Goal: Information Seeking & Learning: Understand process/instructions

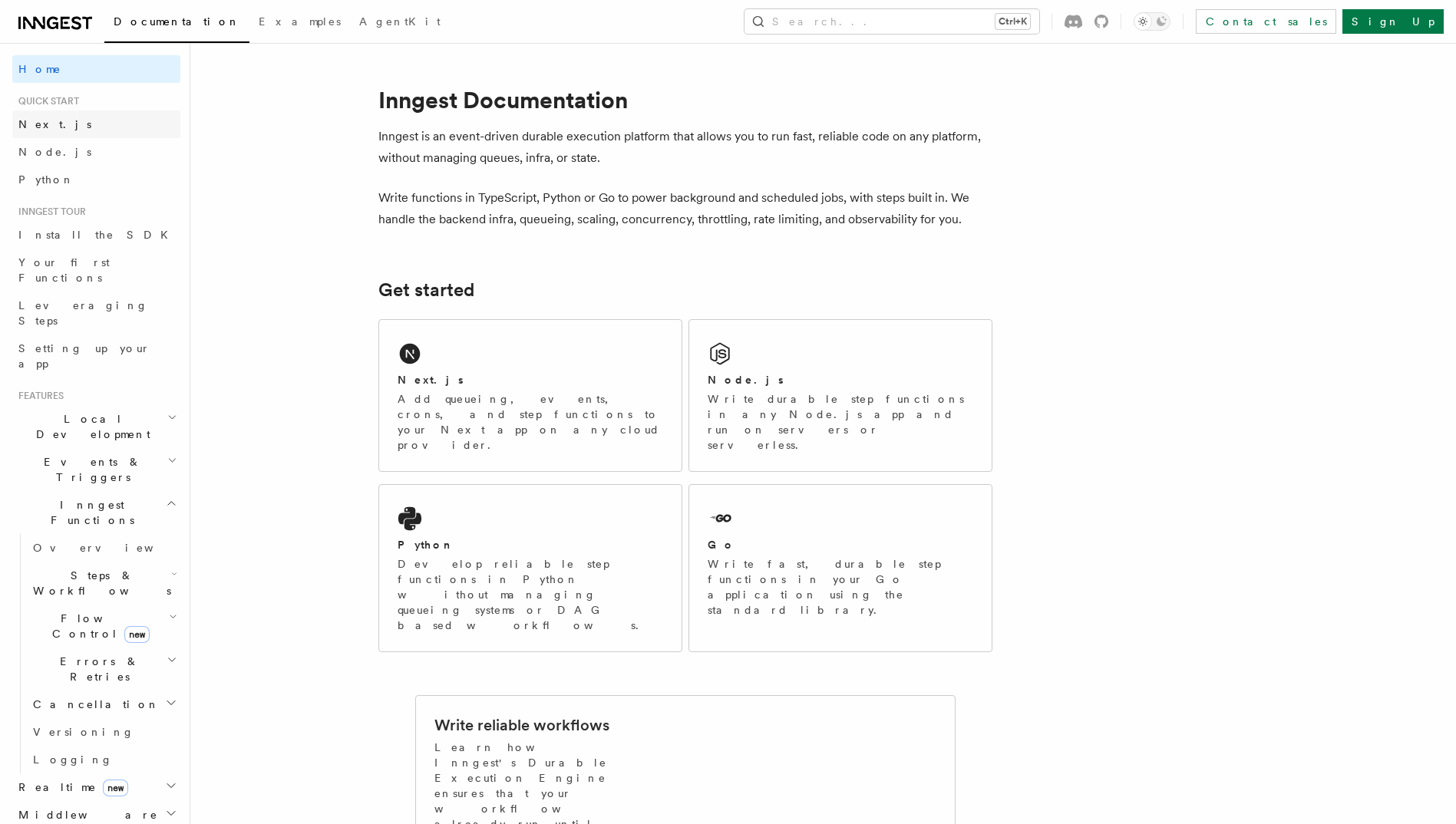
click at [37, 123] on span "Next.js" at bounding box center [54, 124] width 73 height 13
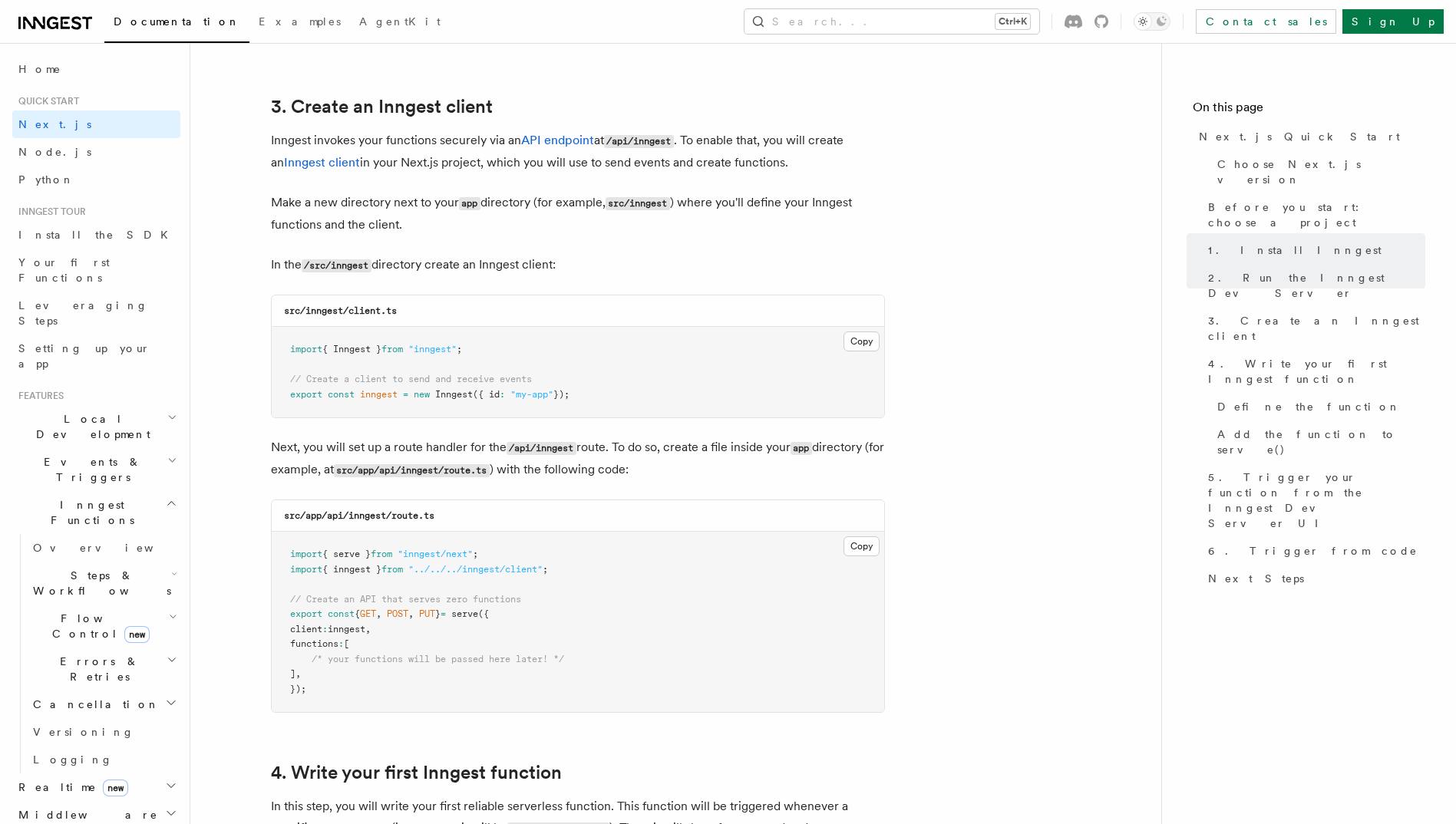
scroll to position [1918, 0]
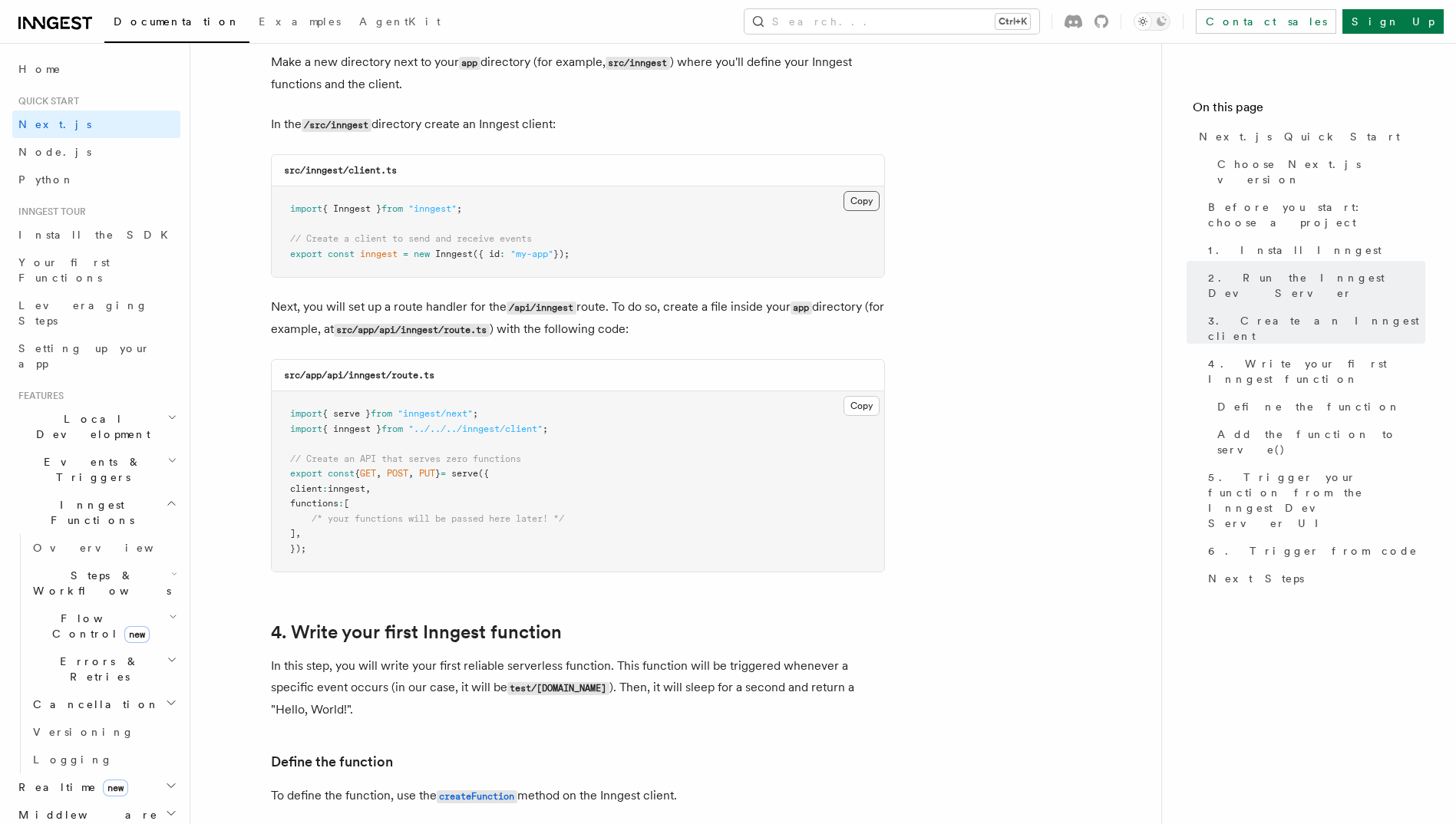
click at [861, 199] on button "Copy Copied" at bounding box center [861, 201] width 36 height 20
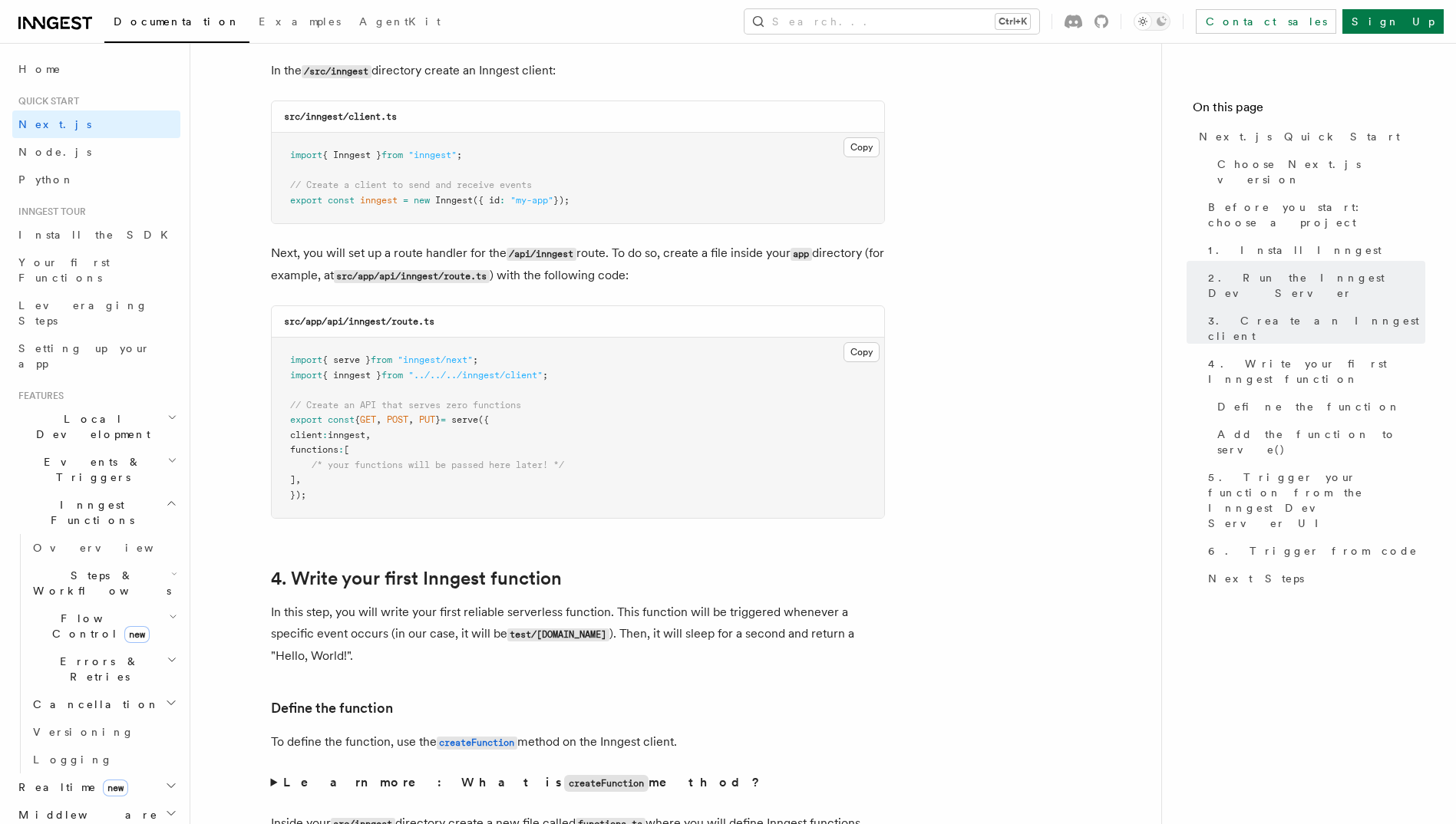
scroll to position [1995, 0]
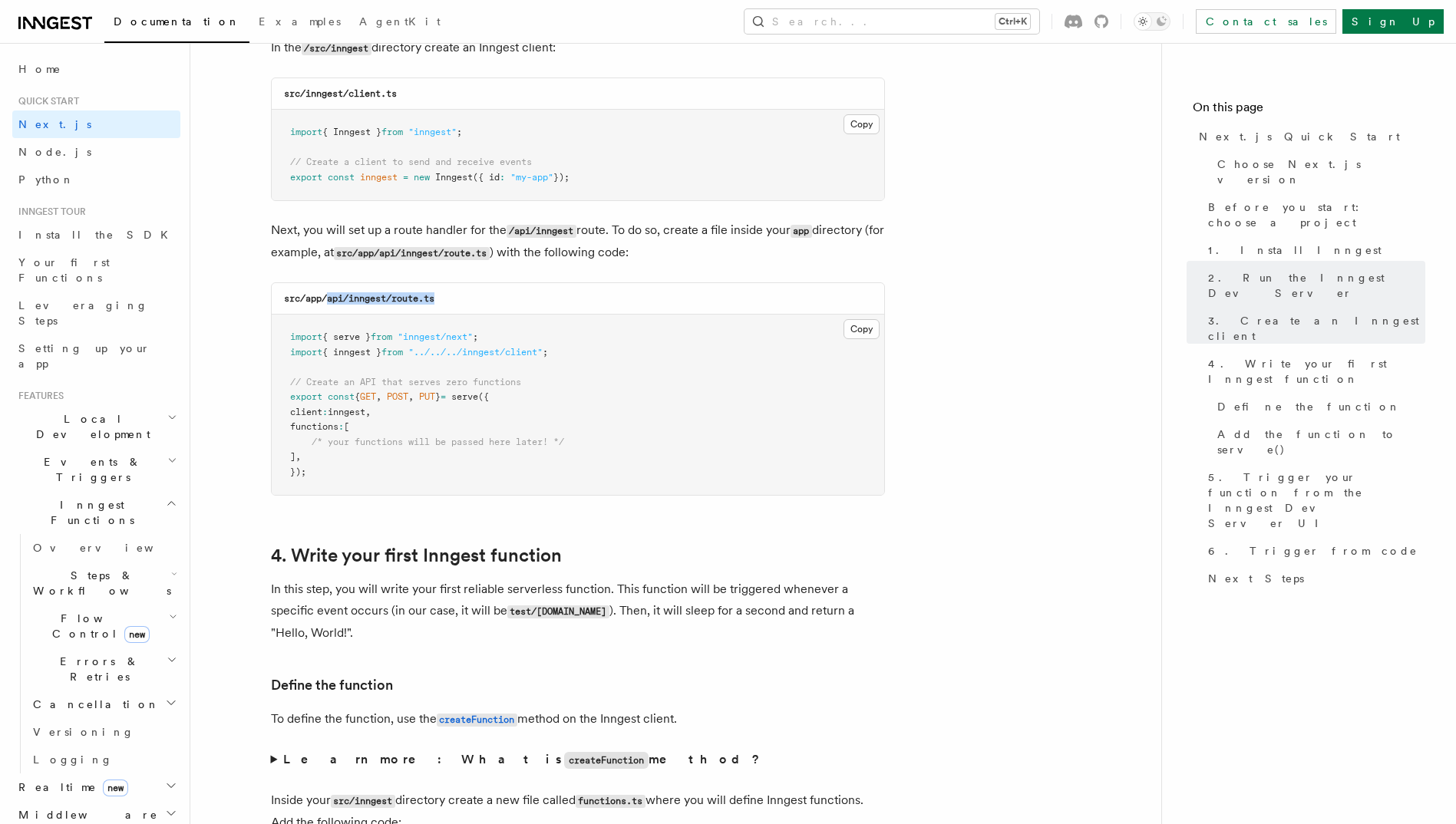
drag, startPoint x: 327, startPoint y: 297, endPoint x: 448, endPoint y: 296, distance: 121.0
click at [448, 296] on div "src/app/api/inngest/route.ts" at bounding box center [578, 298] width 612 height 32
drag, startPoint x: 448, startPoint y: 296, endPoint x: 466, endPoint y: 297, distance: 18.0
click at [466, 297] on div "src/app/api/inngest/route.ts" at bounding box center [578, 298] width 612 height 32
click at [365, 297] on code "src/app/api/inngest/route.ts" at bounding box center [359, 298] width 150 height 11
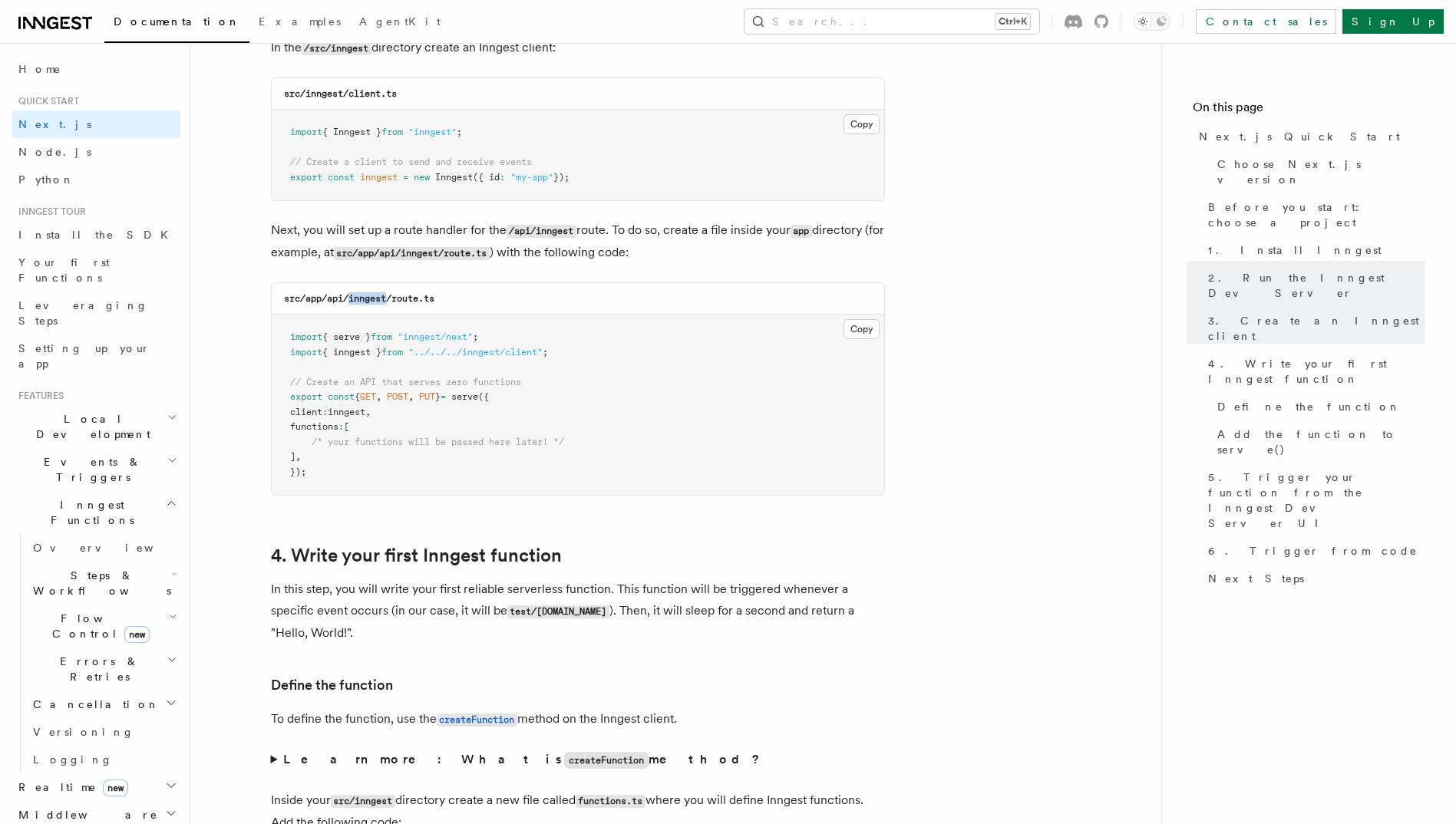
click at [365, 297] on code "src/app/api/inngest/route.ts" at bounding box center [359, 298] width 150 height 11
copy code "inngest"
drag, startPoint x: 441, startPoint y: 296, endPoint x: 395, endPoint y: 297, distance: 46.0
click at [395, 297] on div "src/app/api/inngest/route.ts" at bounding box center [578, 298] width 612 height 32
copy code "route.ts"
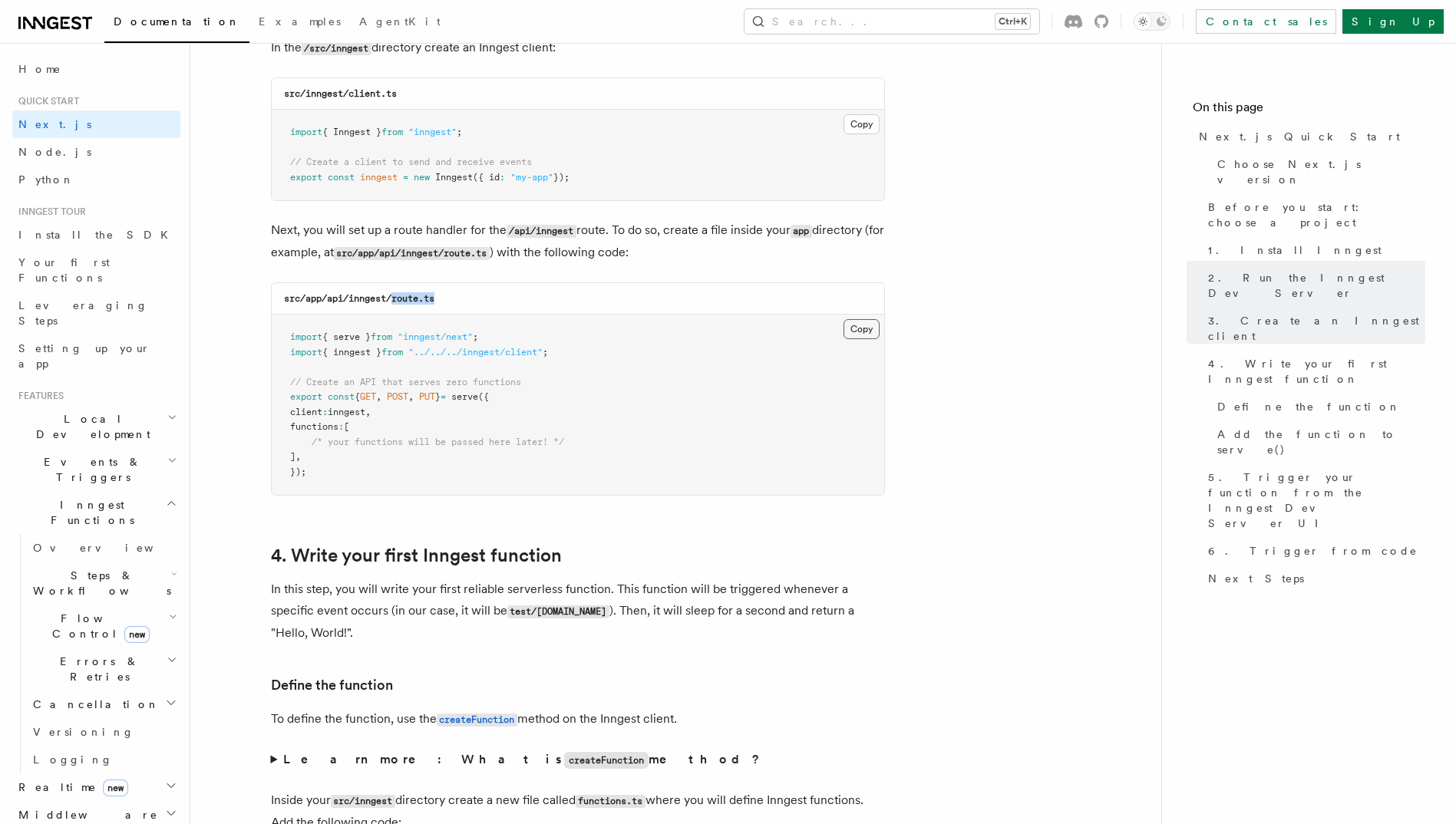
click at [861, 334] on button "Copy Copied" at bounding box center [861, 329] width 36 height 20
